Goal: Task Accomplishment & Management: Use online tool/utility

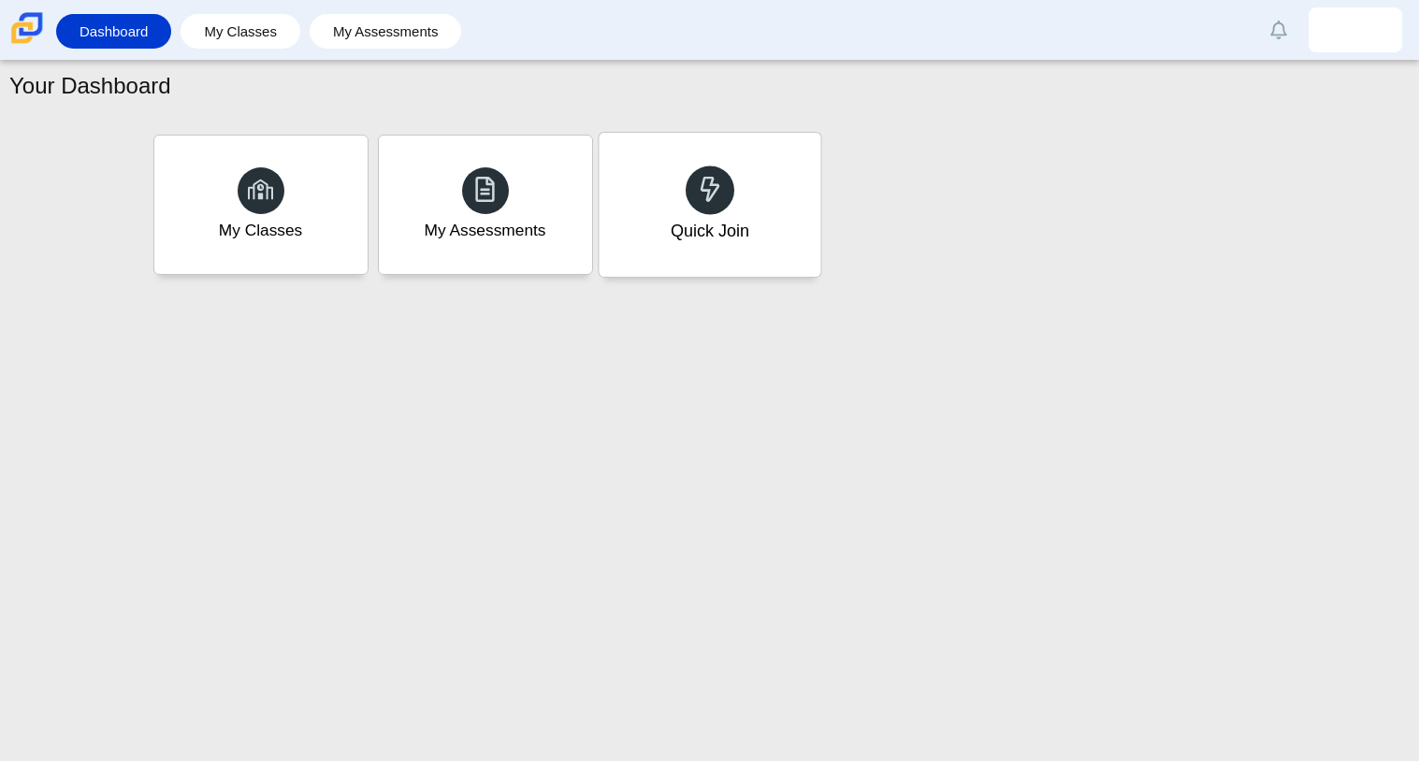
click at [694, 272] on div "Quick Join" at bounding box center [710, 205] width 222 height 144
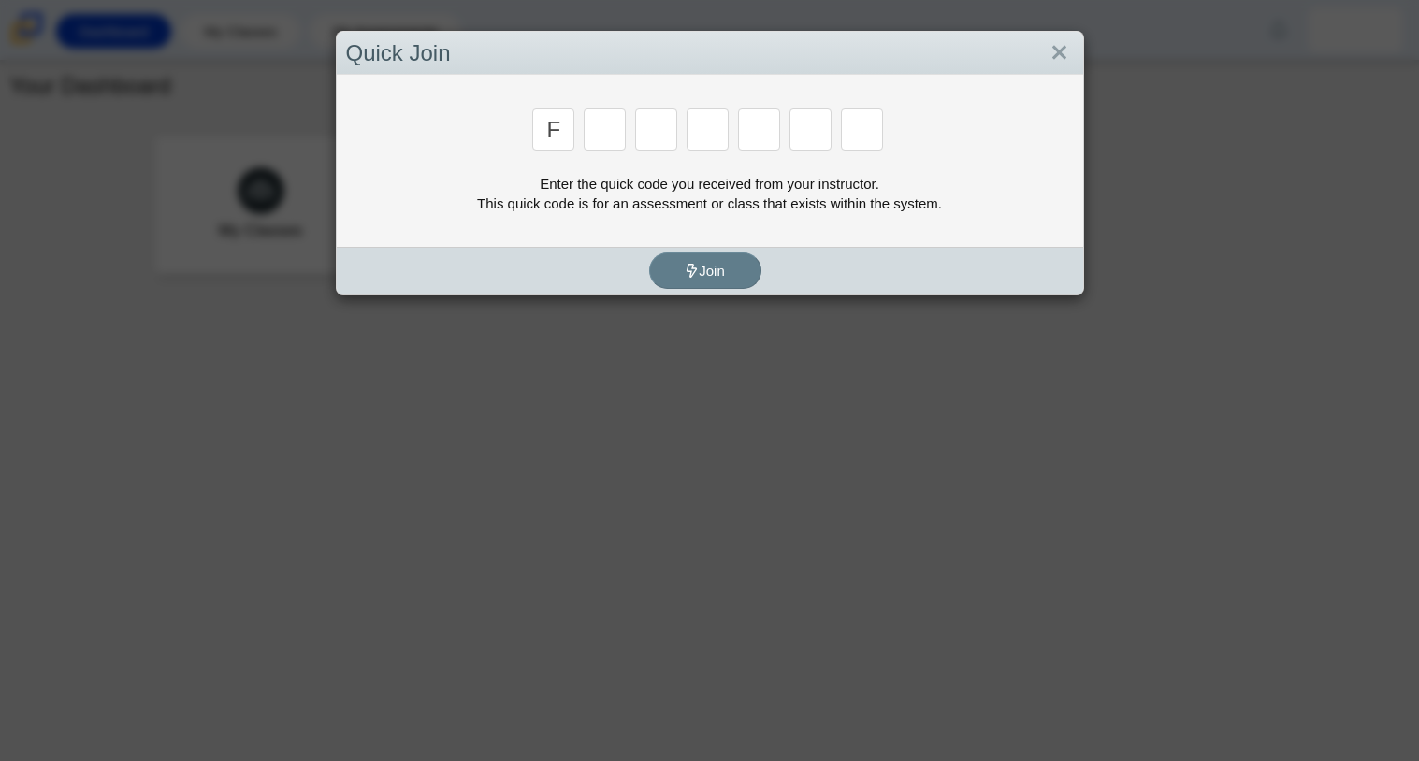
type input "f"
type input "7"
type input "m"
type input "c"
type input "h"
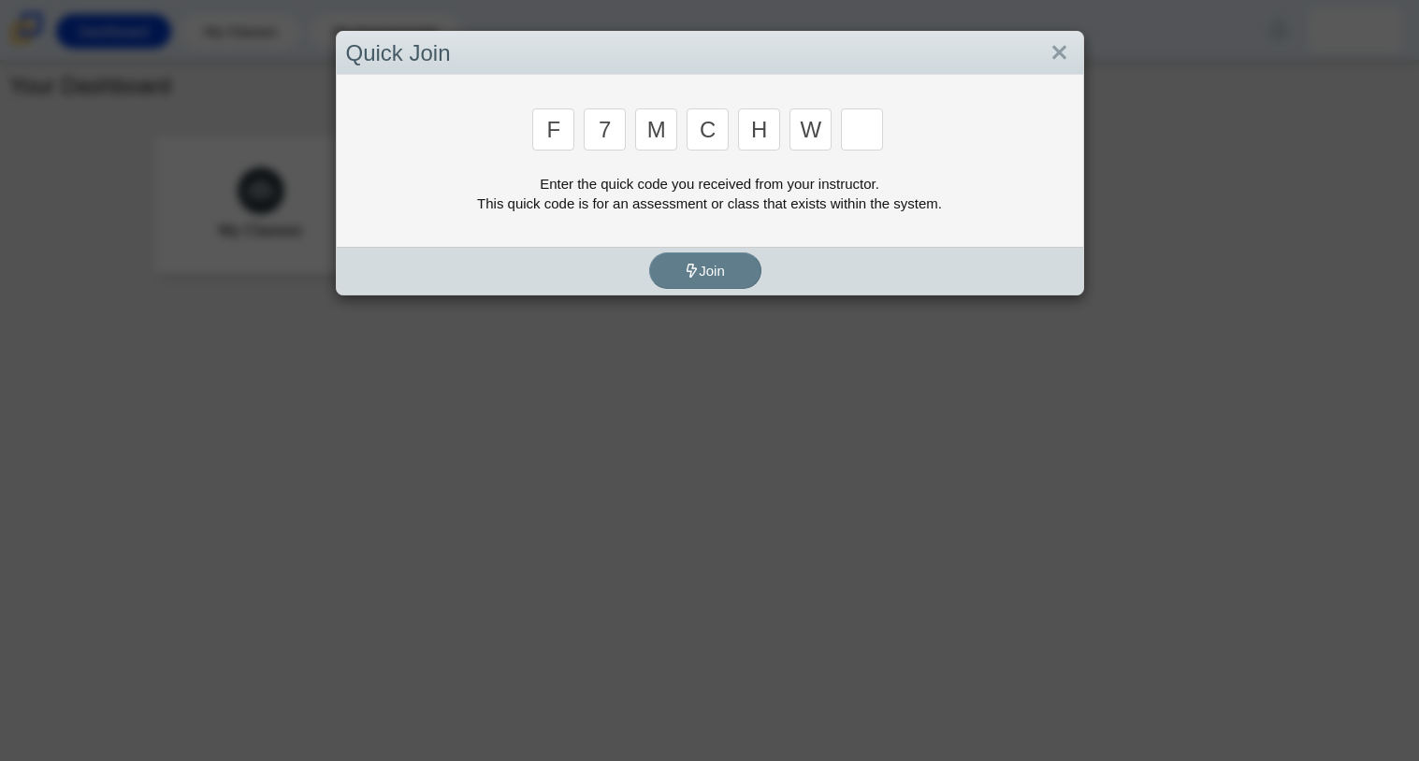
type input "w"
type input "k"
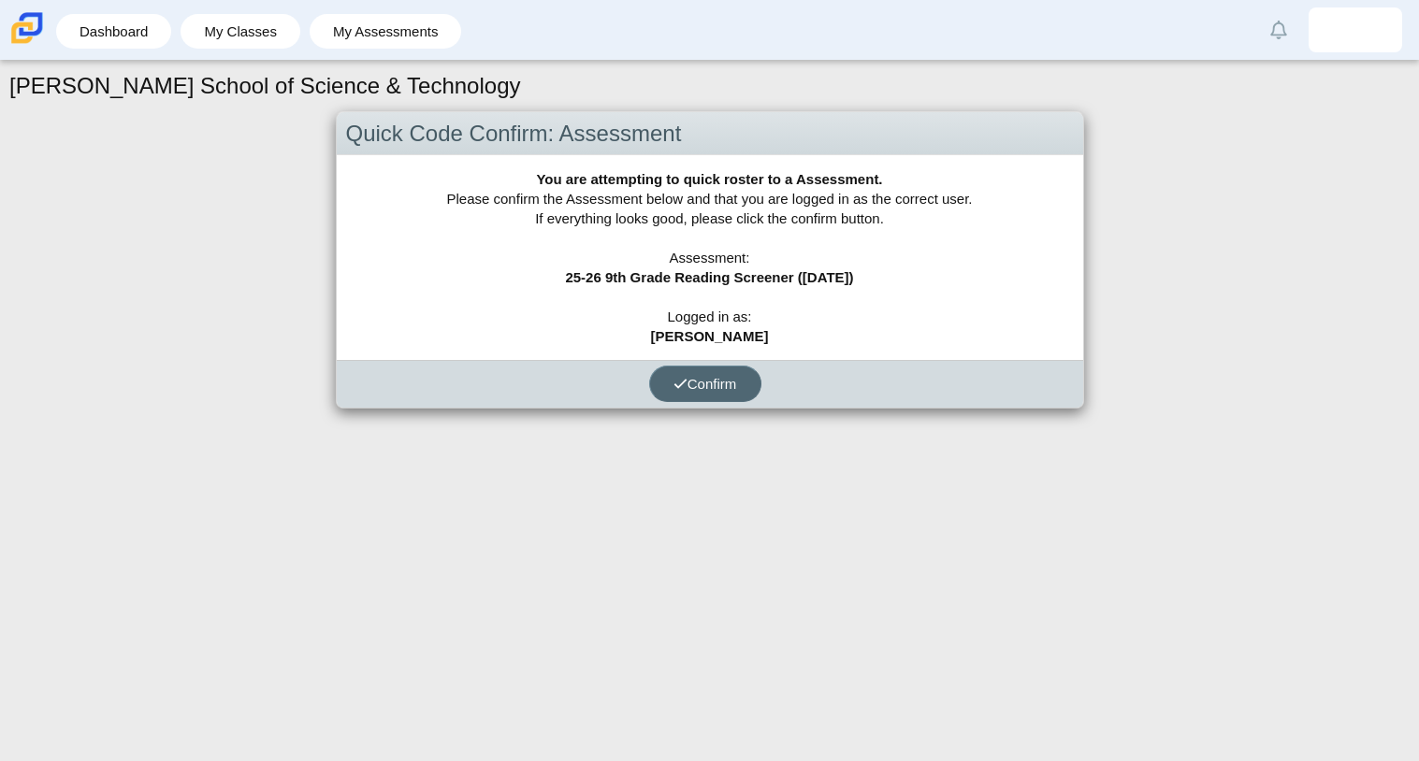
click at [724, 382] on span "Confirm" at bounding box center [705, 384] width 64 height 16
